Goal: Task Accomplishment & Management: Use online tool/utility

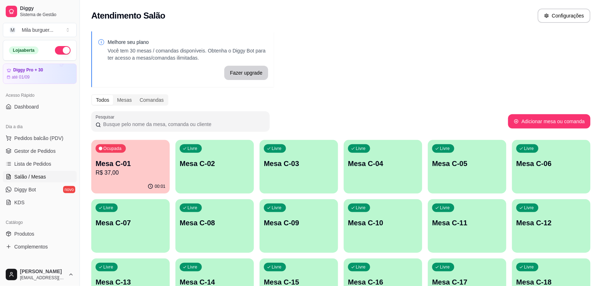
click at [116, 154] on div "Ocupada Mesa C-01 R$ 37,00" at bounding box center [130, 160] width 79 height 40
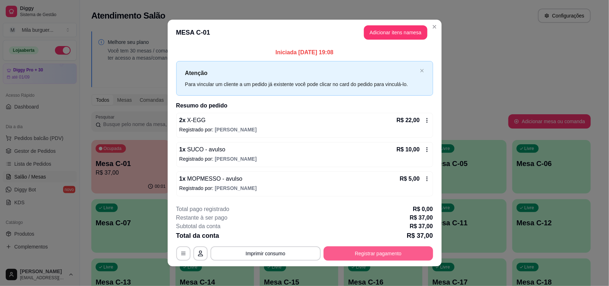
click at [386, 250] on button "Registrar pagamento" at bounding box center [379, 253] width 110 height 14
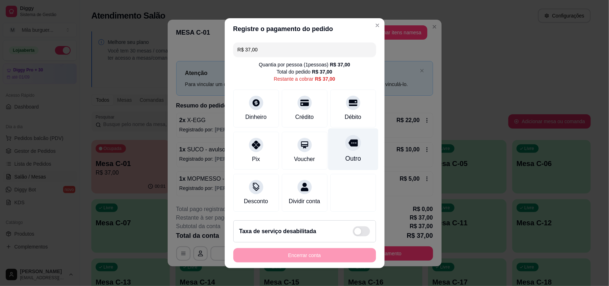
click at [345, 138] on div at bounding box center [353, 143] width 16 height 16
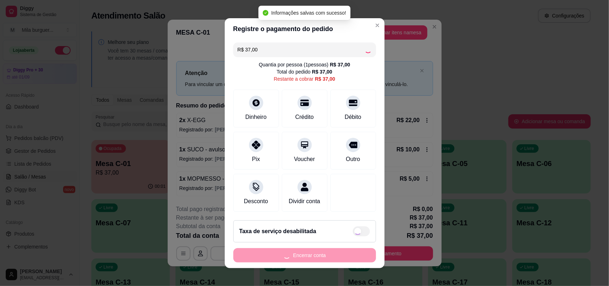
type input "R$ 0,00"
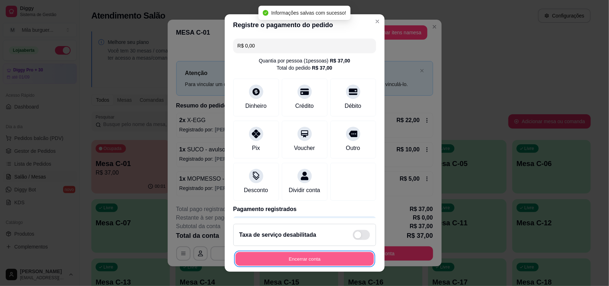
click at [319, 256] on button "Encerrar conta" at bounding box center [305, 259] width 138 height 14
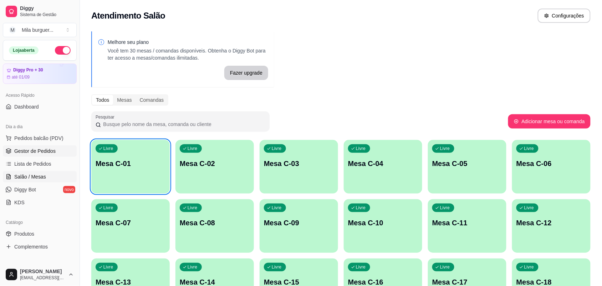
click at [24, 147] on span "Gestor de Pedidos" at bounding box center [34, 150] width 41 height 7
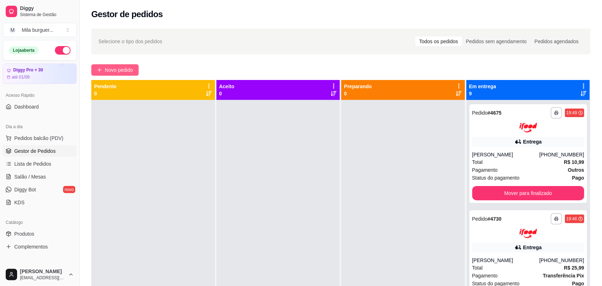
click at [124, 71] on span "Novo pedido" at bounding box center [119, 70] width 28 height 8
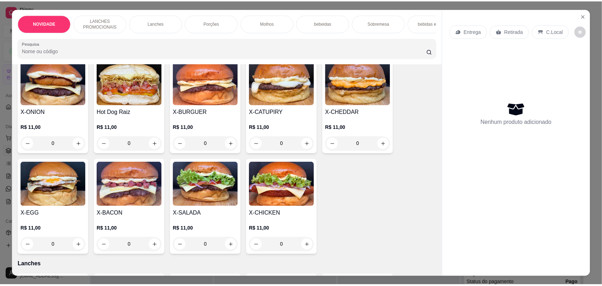
scroll to position [178, 0]
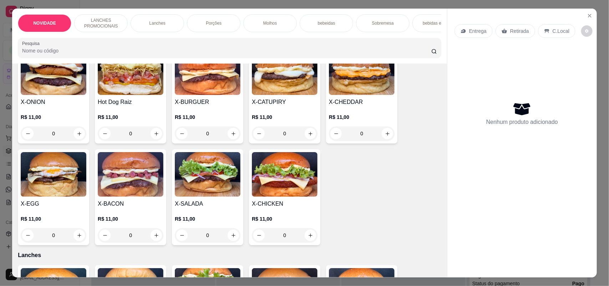
click at [230, 138] on div "0" at bounding box center [208, 133] width 66 height 14
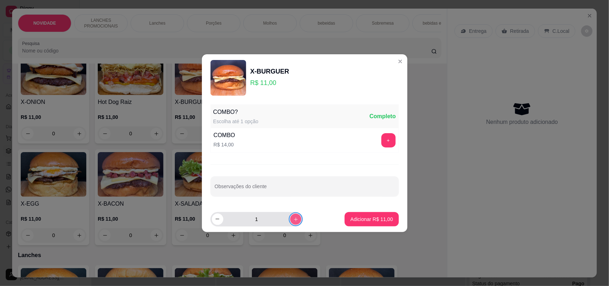
click at [293, 216] on icon "increase-product-quantity" at bounding box center [295, 218] width 5 height 5
type input "2"
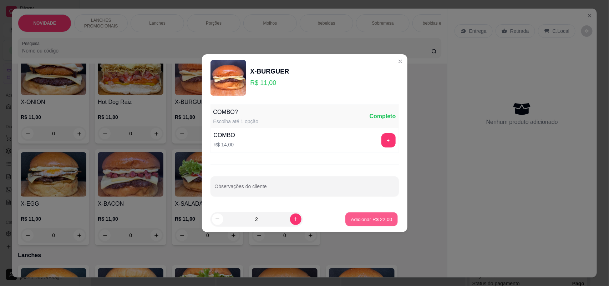
click at [351, 219] on p "Adicionar R$ 22,00" at bounding box center [371, 219] width 41 height 7
type input "2"
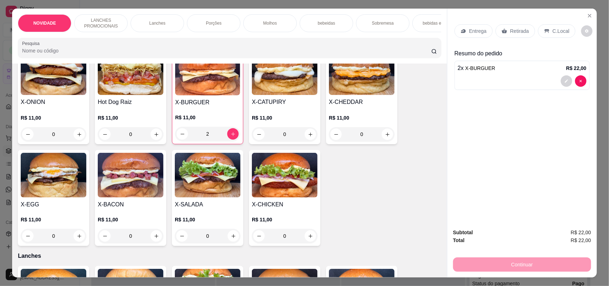
click at [380, 137] on div "0" at bounding box center [362, 134] width 66 height 14
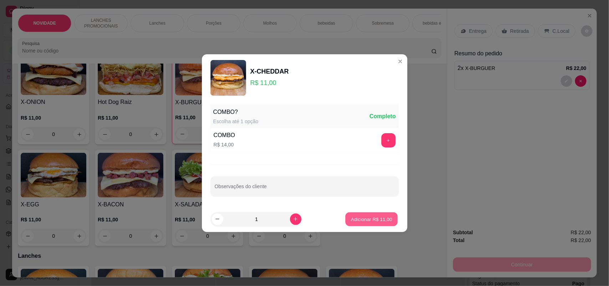
click at [366, 218] on p "Adicionar R$ 11,00" at bounding box center [371, 219] width 41 height 7
type input "1"
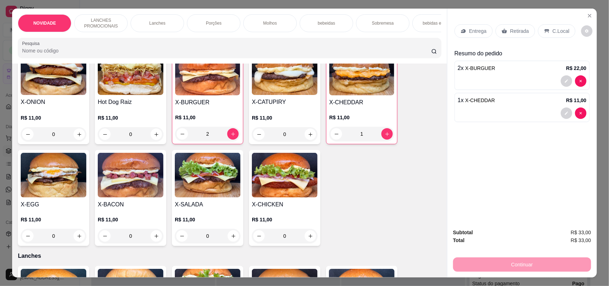
click at [229, 241] on div "0" at bounding box center [208, 236] width 66 height 14
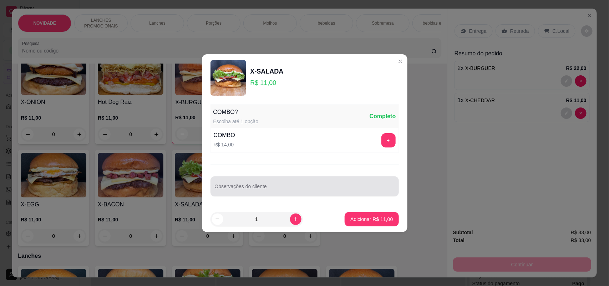
click at [315, 184] on div at bounding box center [305, 186] width 180 height 14
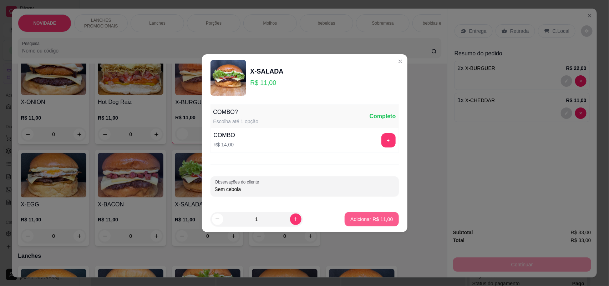
type input "Sem cebola"
click at [362, 218] on p "Adicionar R$ 11,00" at bounding box center [371, 219] width 42 height 7
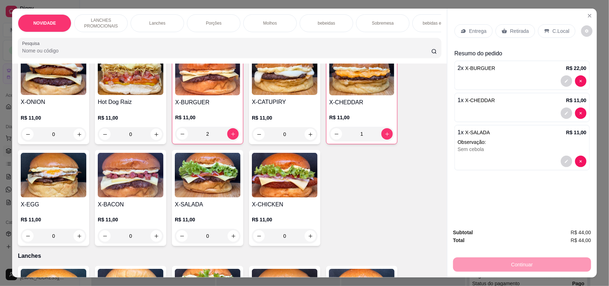
click at [505, 31] on div "Retirada" at bounding box center [516, 31] width 40 height 14
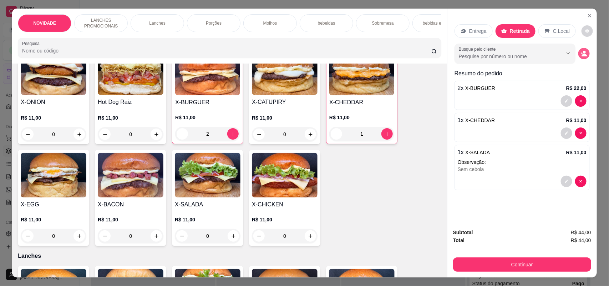
click at [583, 51] on circle "decrease-product-quantity" at bounding box center [584, 52] width 3 height 3
click at [514, 54] on input "Busque pelo cliente" at bounding box center [505, 56] width 92 height 7
type input "9403"
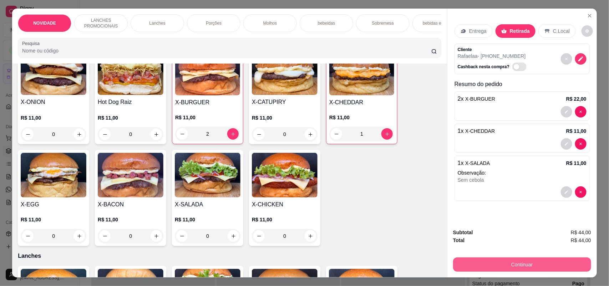
click at [484, 268] on button "Continuar" at bounding box center [522, 264] width 138 height 14
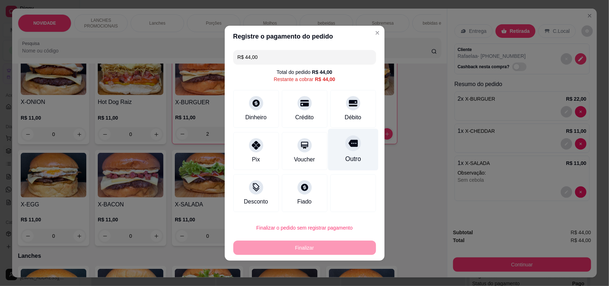
click at [345, 161] on div "Outro" at bounding box center [353, 158] width 16 height 9
type input "R$ 0,00"
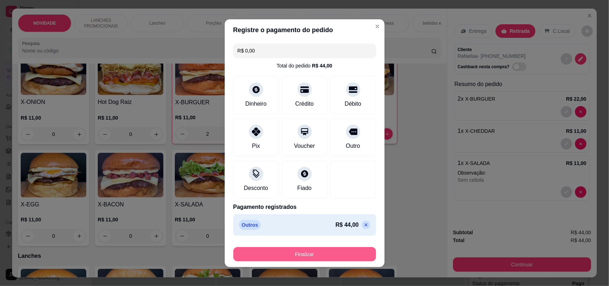
click at [278, 253] on button "Finalizar" at bounding box center [304, 254] width 143 height 14
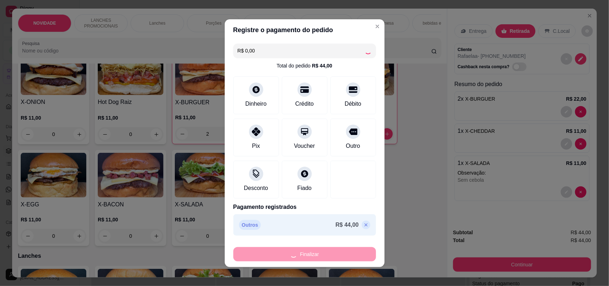
type input "0"
type input "-R$ 44,00"
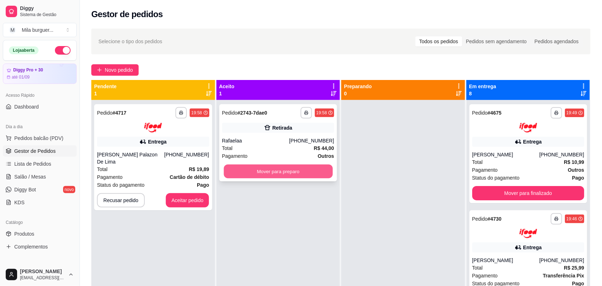
click at [270, 171] on button "Mover para preparo" at bounding box center [278, 171] width 109 height 14
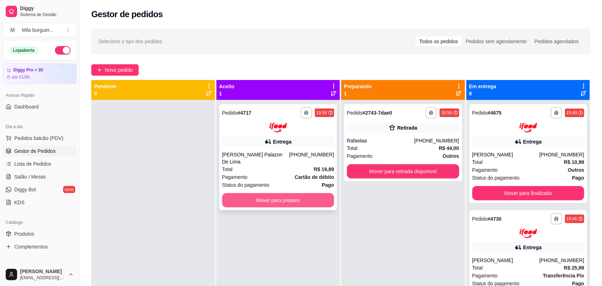
click at [250, 194] on button "Mover para preparo" at bounding box center [278, 200] width 112 height 14
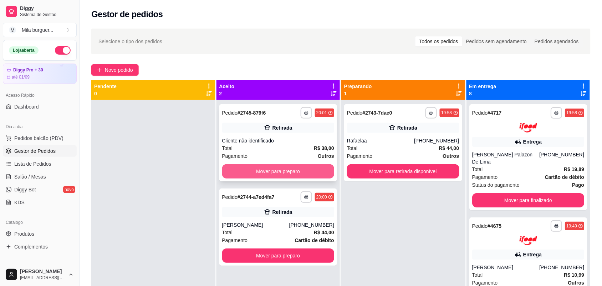
click at [253, 169] on button "Mover para preparo" at bounding box center [278, 171] width 112 height 14
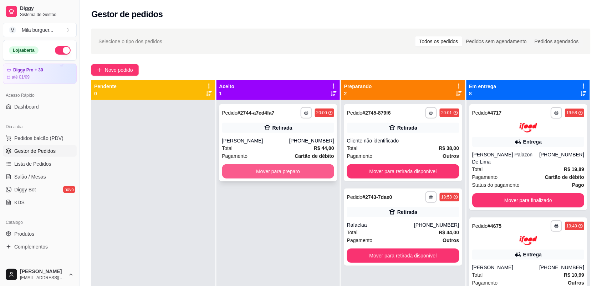
click at [300, 168] on button "Mover para preparo" at bounding box center [278, 171] width 112 height 14
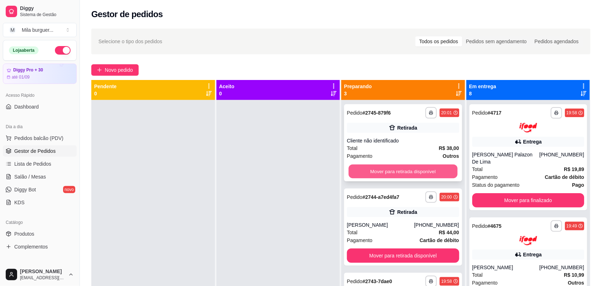
click at [365, 164] on div "Mover para retirada disponível" at bounding box center [403, 171] width 112 height 14
click at [428, 175] on button "Mover para retirada disponível" at bounding box center [403, 171] width 109 height 14
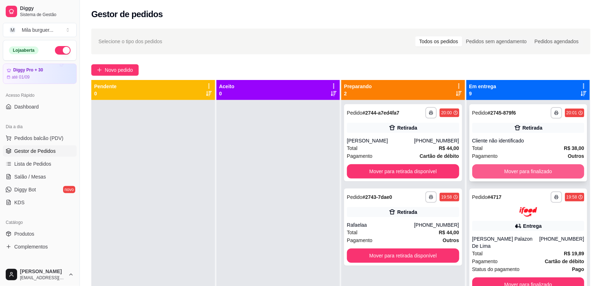
click at [536, 173] on button "Mover para finalizado" at bounding box center [528, 171] width 112 height 14
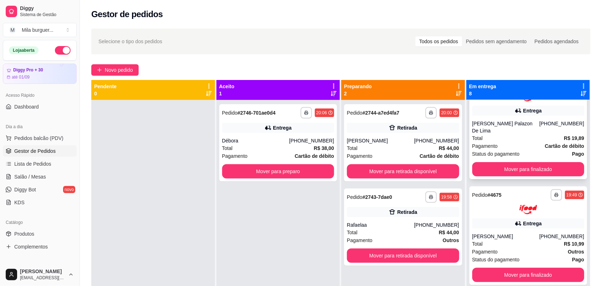
scroll to position [45, 0]
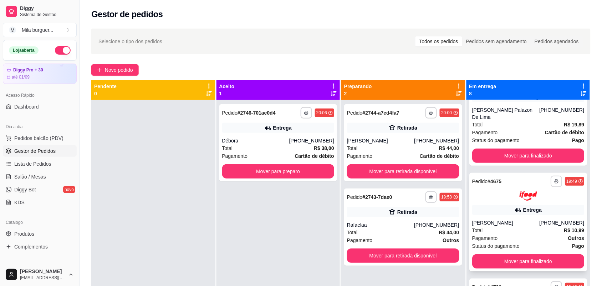
click at [551, 184] on button "button" at bounding box center [556, 181] width 11 height 11
click at [523, 207] on button "IMPRESSORA" at bounding box center [525, 206] width 52 height 11
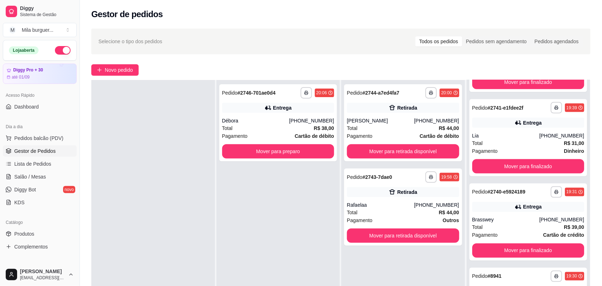
scroll to position [312, 0]
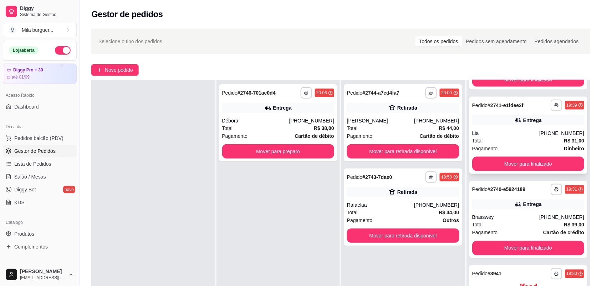
click at [555, 105] on icon "button" at bounding box center [557, 106] width 4 height 2
click at [531, 129] on button "IMPRESSORA" at bounding box center [525, 129] width 50 height 11
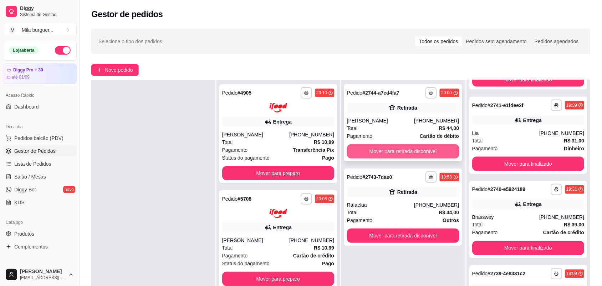
click at [397, 149] on button "Mover para retirada disponível" at bounding box center [403, 151] width 112 height 14
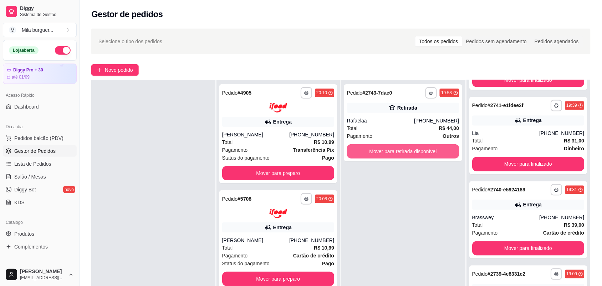
click at [397, 149] on button "Mover para retirada disponível" at bounding box center [403, 151] width 112 height 14
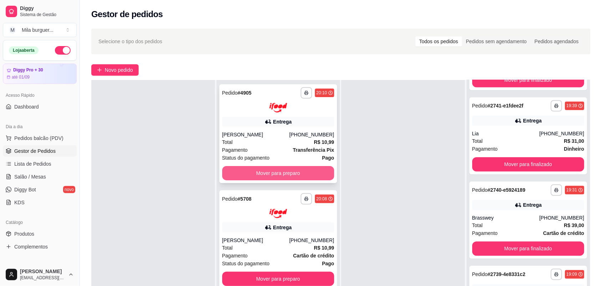
click at [262, 173] on button "Mover para preparo" at bounding box center [278, 173] width 112 height 14
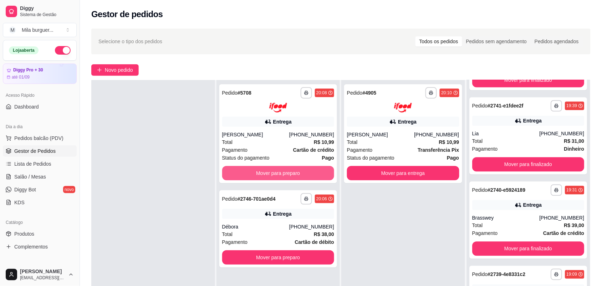
click at [262, 173] on button "Mover para preparo" at bounding box center [278, 173] width 112 height 14
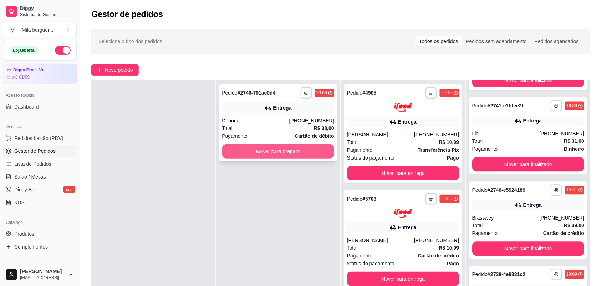
click at [277, 153] on button "Mover para preparo" at bounding box center [278, 151] width 112 height 14
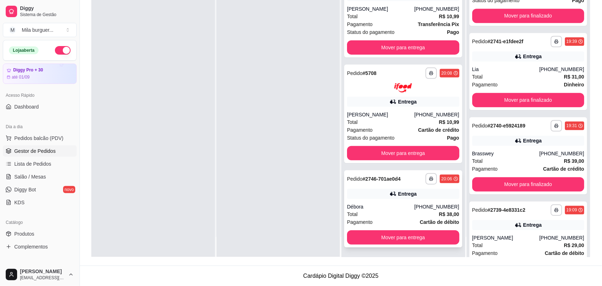
scroll to position [541, 0]
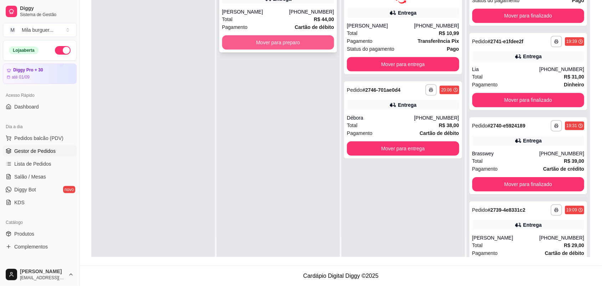
click at [268, 40] on button "Mover para preparo" at bounding box center [278, 42] width 112 height 14
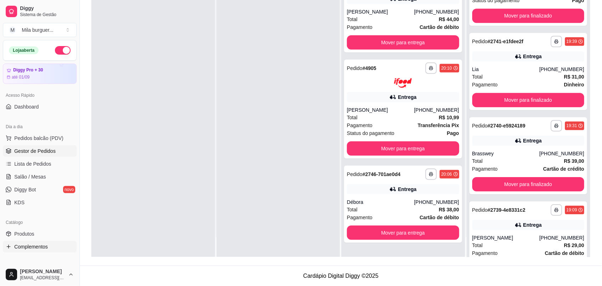
click at [31, 241] on link "Complementos" at bounding box center [40, 246] width 74 height 11
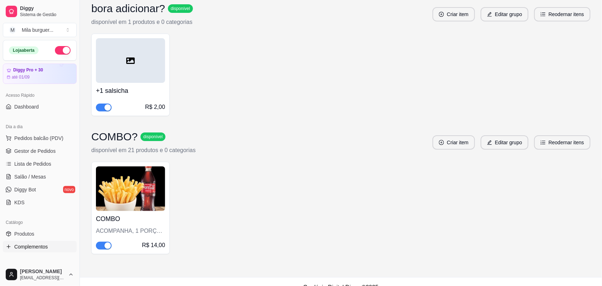
scroll to position [730, 0]
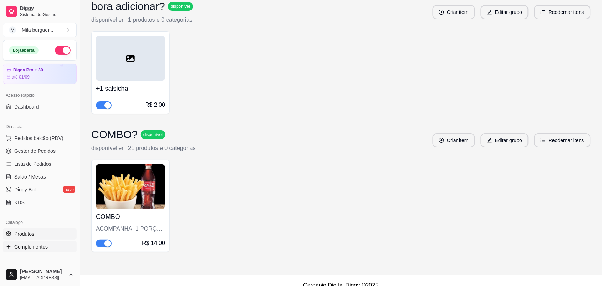
click at [27, 235] on span "Produtos" at bounding box center [24, 233] width 20 height 7
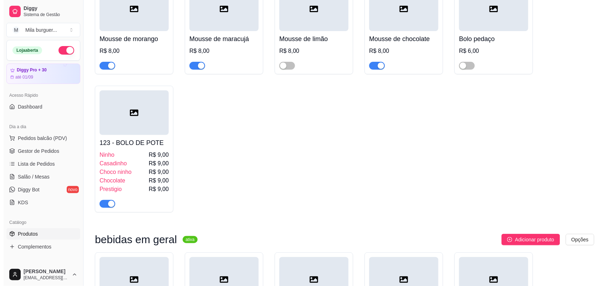
scroll to position [1606, 0]
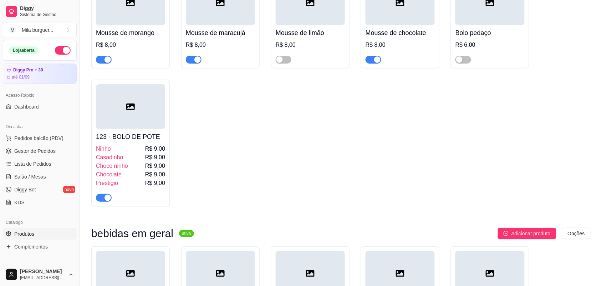
click at [131, 178] on div "Chocolate R$ 9,00" at bounding box center [130, 174] width 69 height 9
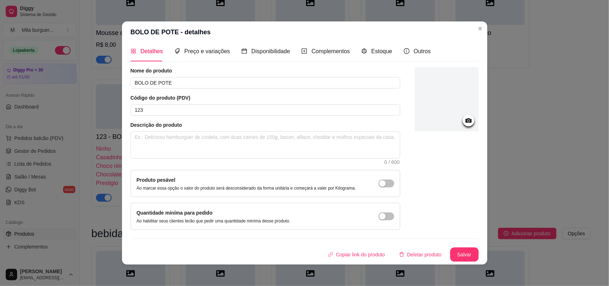
scroll to position [1, 0]
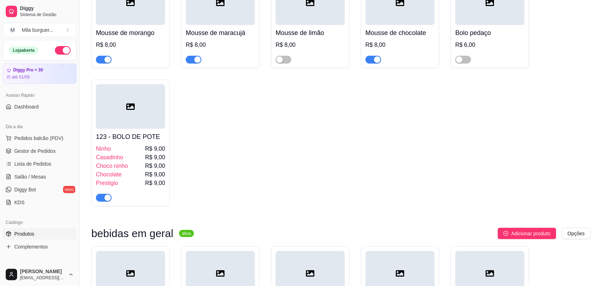
click at [126, 152] on div "Ninho R$ 9,00" at bounding box center [130, 149] width 69 height 9
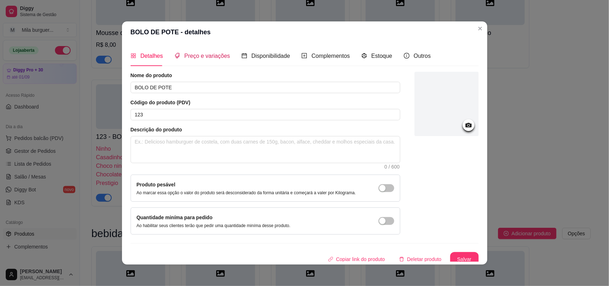
click at [208, 53] on span "Preço e variações" at bounding box center [207, 56] width 46 height 6
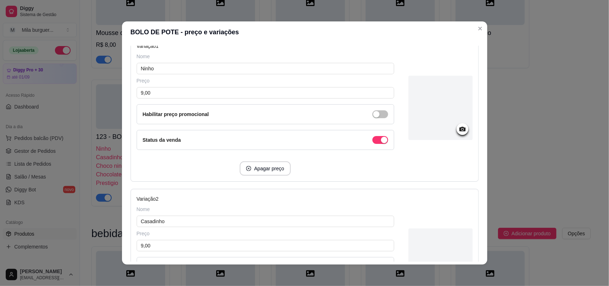
scroll to position [45, 0]
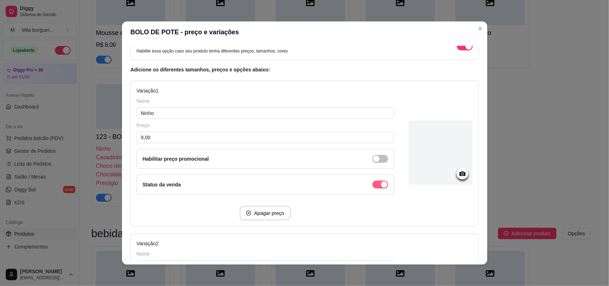
click at [381, 186] on div "button" at bounding box center [384, 184] width 6 height 6
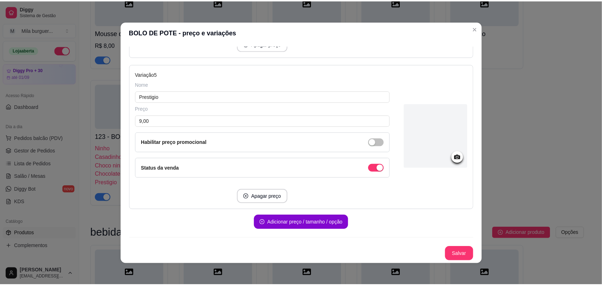
scroll to position [676, 0]
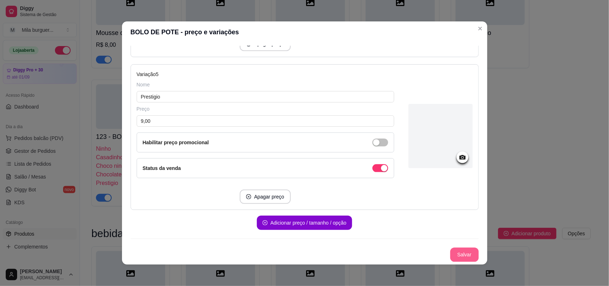
click at [457, 256] on button "Salvar" at bounding box center [464, 254] width 29 height 14
